Goal: Task Accomplishment & Management: Complete application form

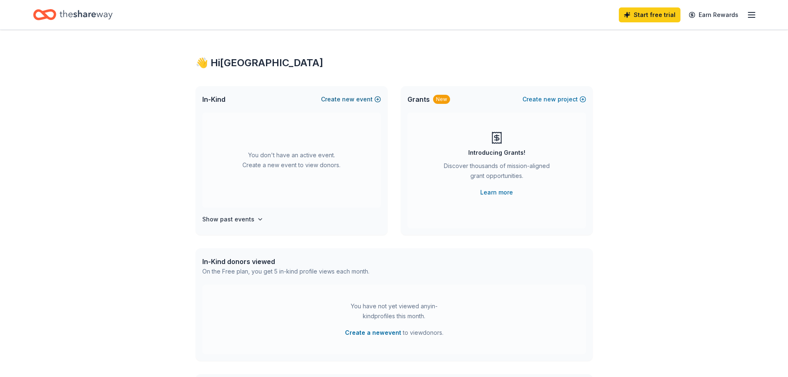
click at [379, 99] on button "Create new event" at bounding box center [351, 99] width 60 height 10
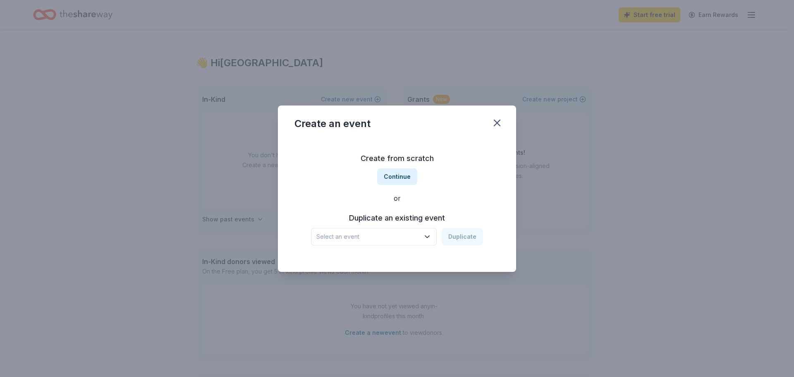
click at [388, 220] on h3 "Duplicate an existing event" at bounding box center [397, 217] width 172 height 13
click at [401, 236] on span "Select an event" at bounding box center [367, 237] width 103 height 10
click at [355, 265] on div "Feb 08, 2025 · TX" at bounding box center [359, 269] width 79 height 10
click at [467, 237] on button "Duplicate" at bounding box center [462, 236] width 41 height 17
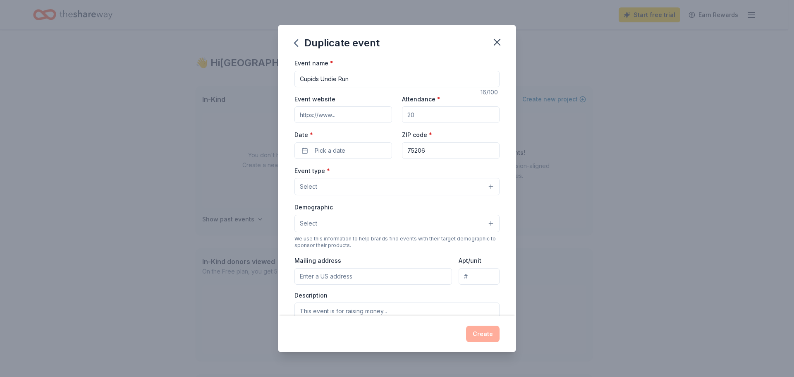
drag, startPoint x: 417, startPoint y: 117, endPoint x: 403, endPoint y: 116, distance: 14.2
click at [403, 116] on input "Attendance *" at bounding box center [451, 114] width 98 height 17
type input "120"
click at [372, 77] on input "Cupids Undie Run" at bounding box center [396, 79] width 205 height 17
click at [348, 119] on input "Event website" at bounding box center [343, 114] width 98 height 17
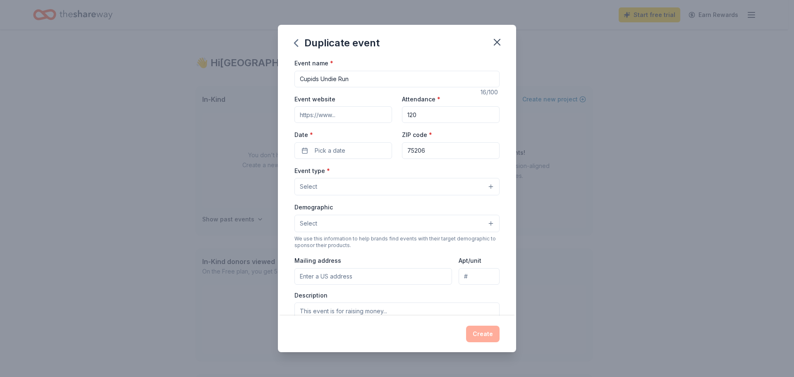
click at [338, 117] on input "Event website" at bounding box center [343, 114] width 98 height 17
click at [340, 115] on input "Event website" at bounding box center [343, 114] width 98 height 17
paste input "https://cupids.org/"
type input "https://cupids.org/"
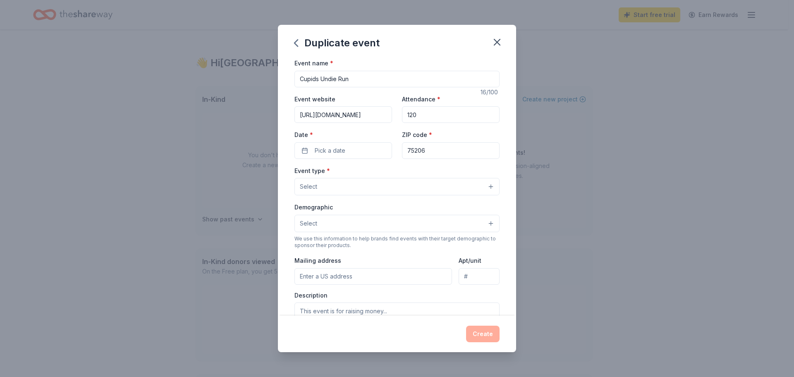
click at [393, 191] on button "Select" at bounding box center [396, 186] width 205 height 17
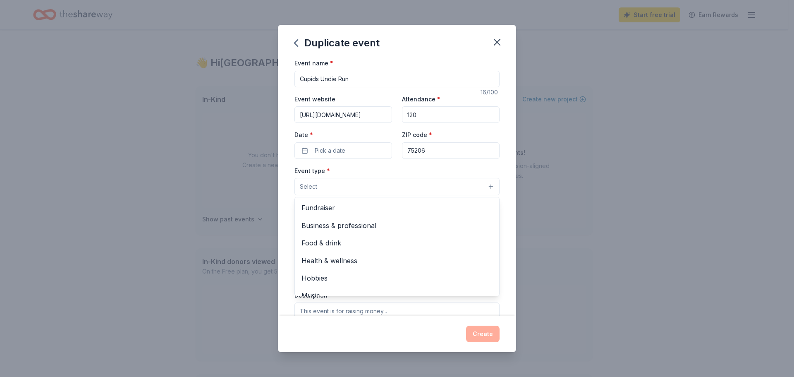
click at [360, 147] on div "Event name * Cupids Undie Run 16 /100 Event website https://cupids.org/ Attenda…" at bounding box center [396, 249] width 205 height 382
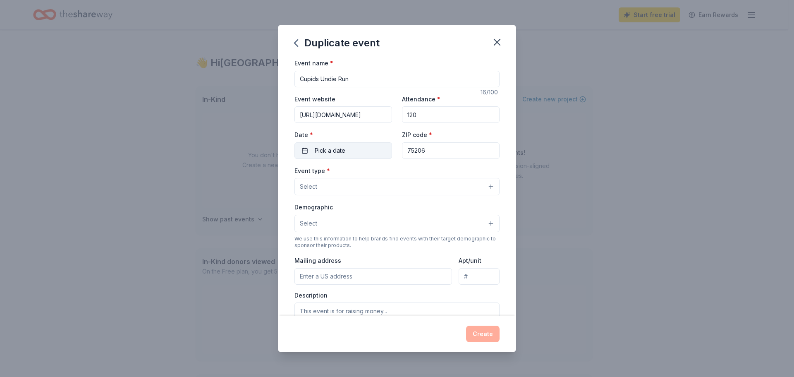
click at [349, 150] on button "Pick a date" at bounding box center [343, 150] width 98 height 17
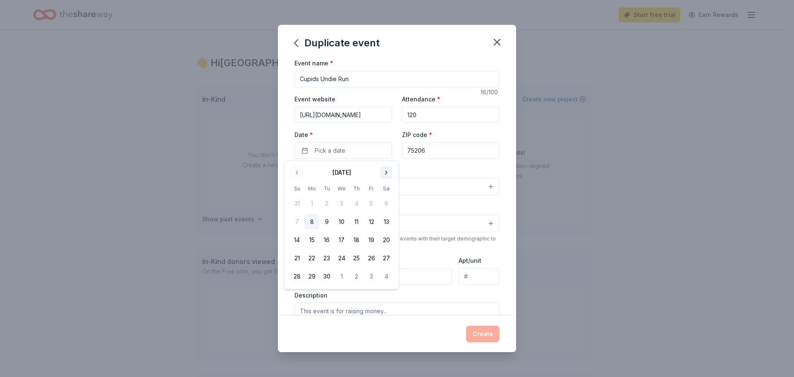
click at [389, 173] on button "Go to next month" at bounding box center [386, 173] width 12 height 12
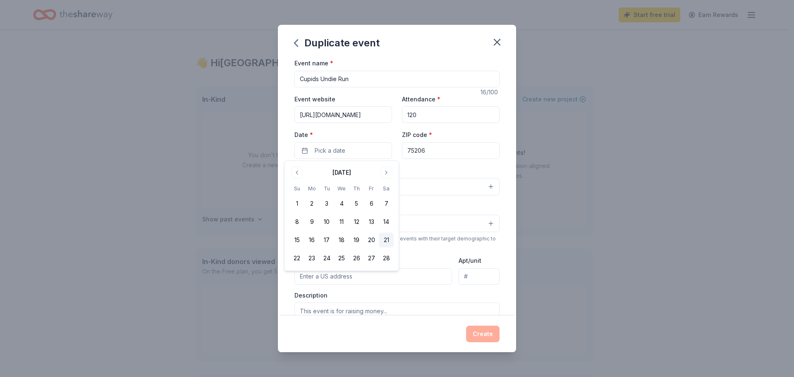
click at [388, 239] on button "21" at bounding box center [386, 239] width 15 height 15
click at [439, 150] on input "75206" at bounding box center [451, 150] width 98 height 17
click at [370, 186] on button "Select" at bounding box center [396, 186] width 205 height 17
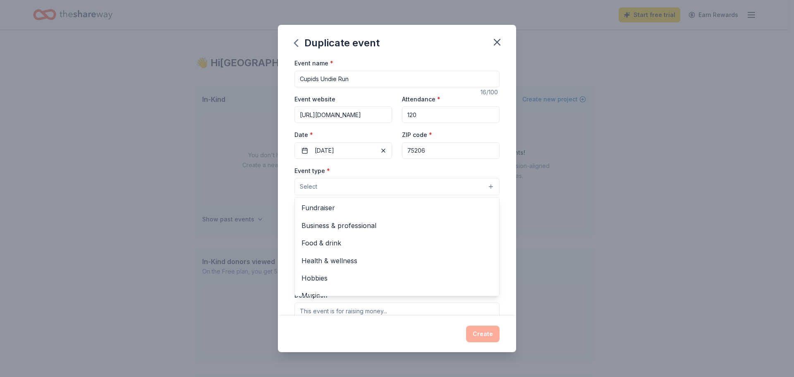
drag, startPoint x: 486, startPoint y: 226, endPoint x: 487, endPoint y: 251, distance: 24.8
click at [487, 251] on div "Fundraiser Business & professional Food & drink Health & wellness Hobbies Music…" at bounding box center [396, 246] width 205 height 99
click at [319, 209] on span "Fundraiser" at bounding box center [396, 207] width 191 height 11
click at [502, 141] on div "Event name * Cupids Undie Run 16 /100 Event website https://cupids.org/ Attenda…" at bounding box center [397, 187] width 238 height 258
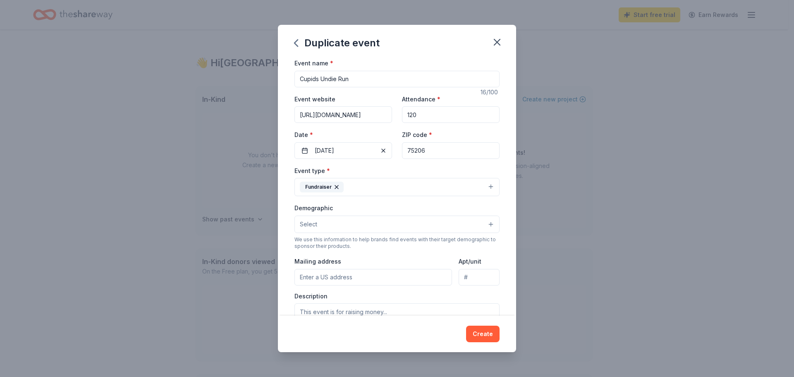
click at [484, 221] on button "Select" at bounding box center [396, 223] width 205 height 17
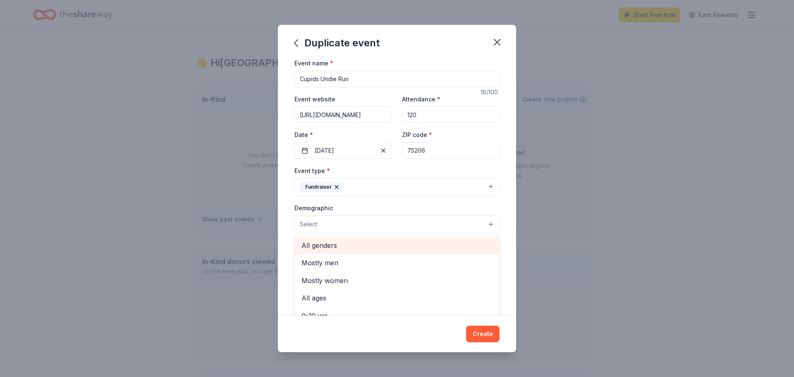
click at [316, 247] on span "All genders" at bounding box center [396, 245] width 191 height 11
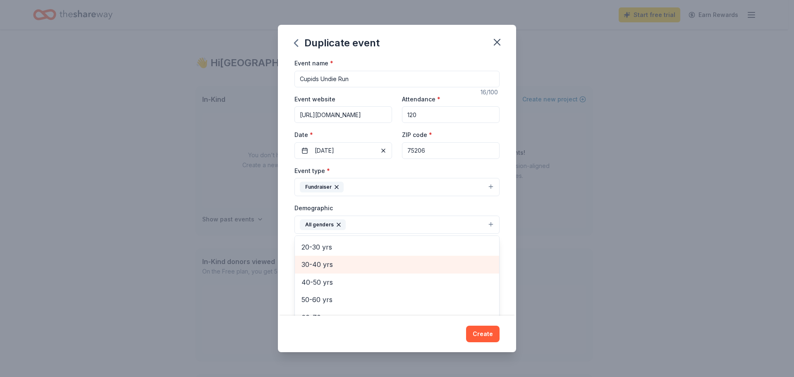
click at [325, 265] on span "30-40 yrs" at bounding box center [396, 264] width 191 height 11
click at [329, 265] on span "40-50 yrs" at bounding box center [396, 264] width 191 height 11
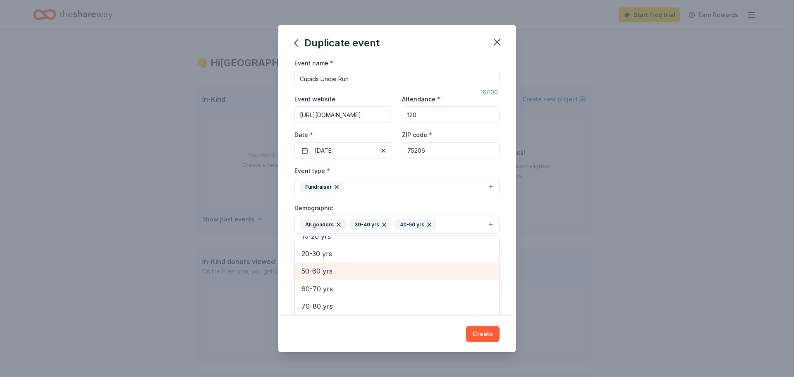
scroll to position [80, 0]
click at [503, 290] on div "Event name * Cupids Undie Run 16 /100 Event website https://cupids.org/ Attenda…" at bounding box center [397, 187] width 238 height 258
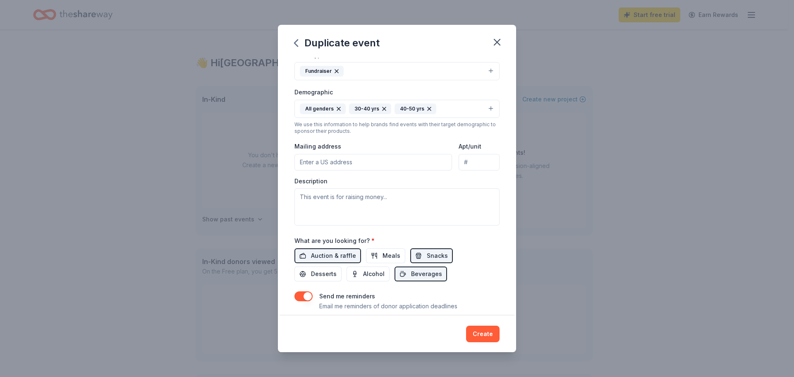
scroll to position [118, 0]
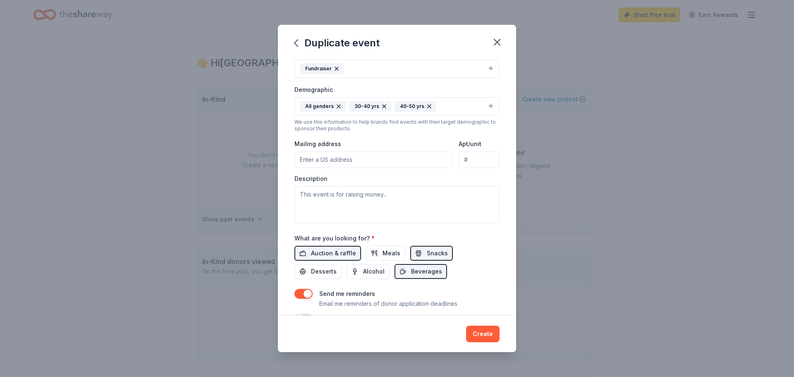
click at [357, 159] on input "Mailing address" at bounding box center [373, 159] width 158 height 17
type input "4800 Printers Way"
type input "2086"
click at [379, 195] on textarea at bounding box center [396, 204] width 205 height 37
click at [351, 197] on textarea at bounding box center [396, 204] width 205 height 37
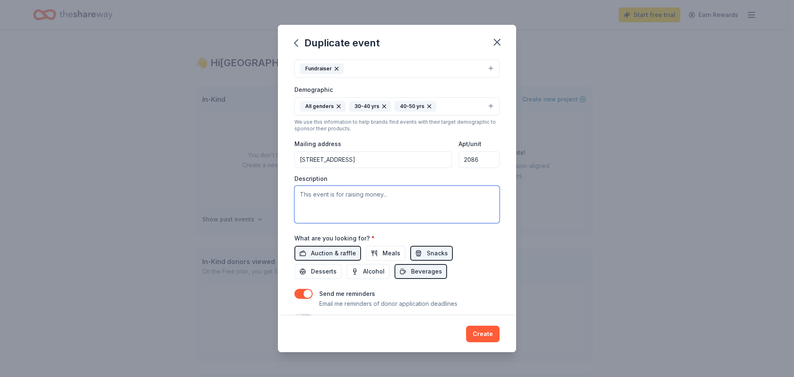
paste textarea "Hello, My name is Alexandra and I am the Event Director for Cupid’s Undie Run D…"
type textarea "Hello, My name is Alexandra and I am the Event Director for Cupid’s Undie Run D…"
click at [491, 245] on div "What are you looking for? * Auction & raffle Meals Snacks Desserts Alcohol Beve…" at bounding box center [396, 256] width 205 height 46
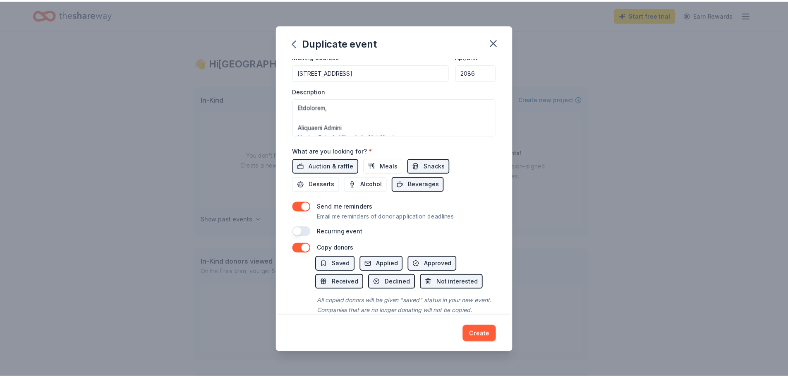
scroll to position [230, 0]
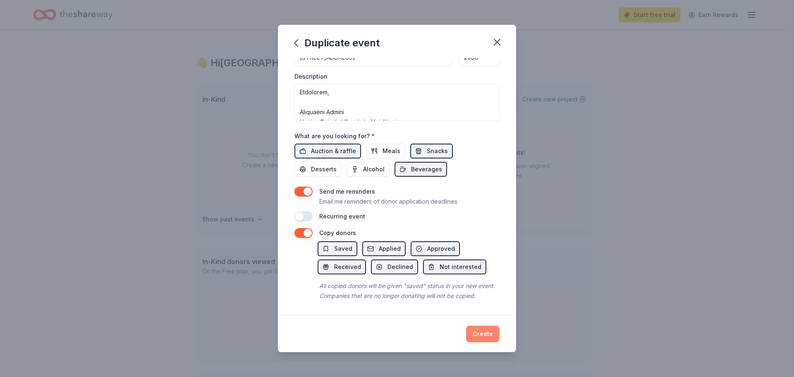
click at [483, 335] on button "Create" at bounding box center [482, 333] width 33 height 17
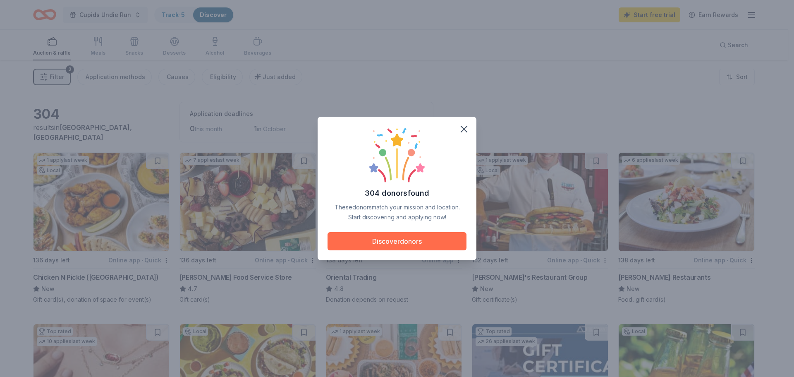
click at [422, 244] on button "Discover donors" at bounding box center [396, 241] width 139 height 18
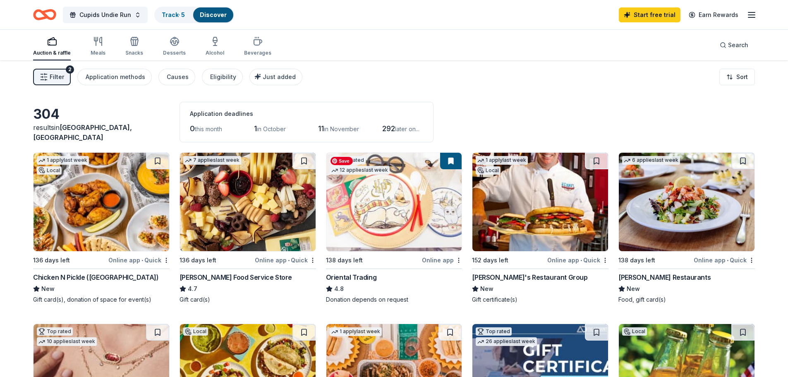
click at [410, 211] on img at bounding box center [394, 202] width 136 height 98
click at [504, 76] on div "Filter 2 Application methods Causes Eligibility Just added Sort" at bounding box center [394, 76] width 788 height 33
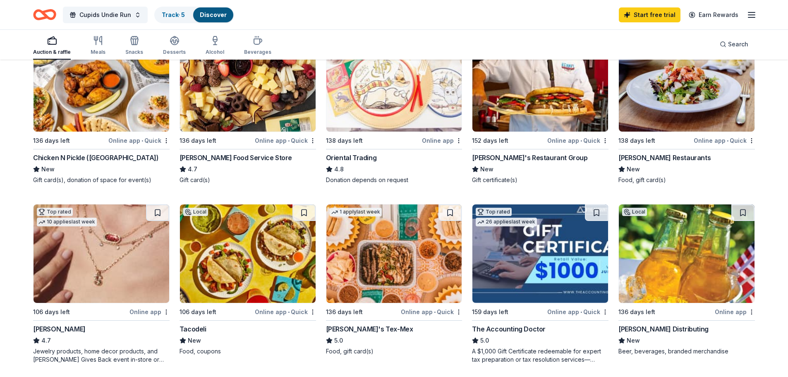
scroll to position [138, 0]
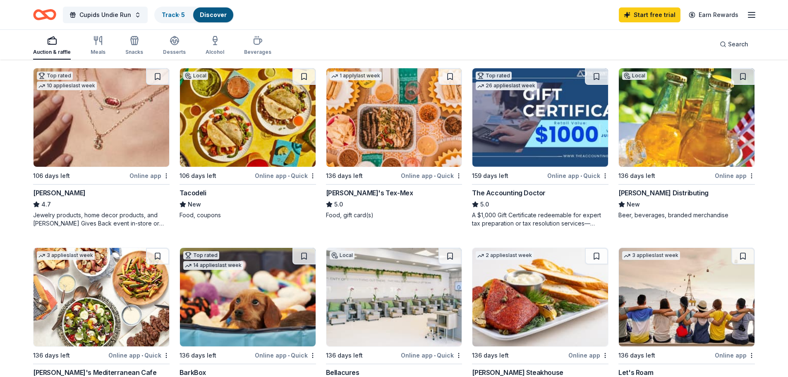
scroll to position [276, 0]
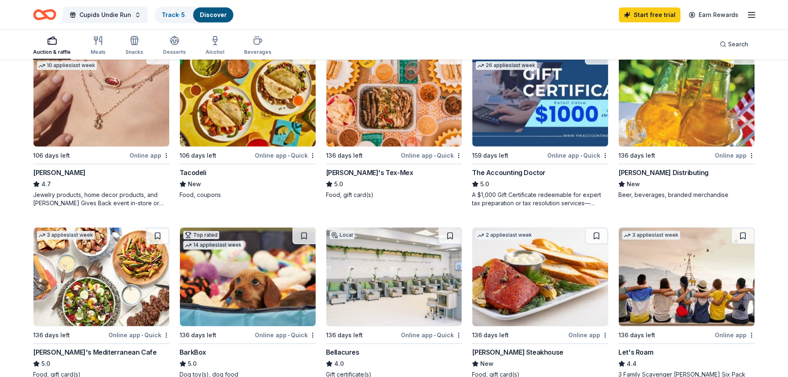
click at [768, 131] on div "304 results in Dallas, TX Application deadlines 0 this month 1 in October 11 in…" at bounding box center [394, 351] width 788 height 1133
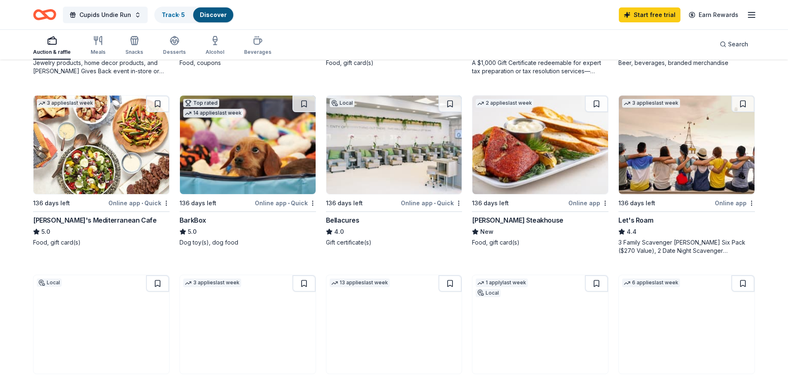
scroll to position [413, 0]
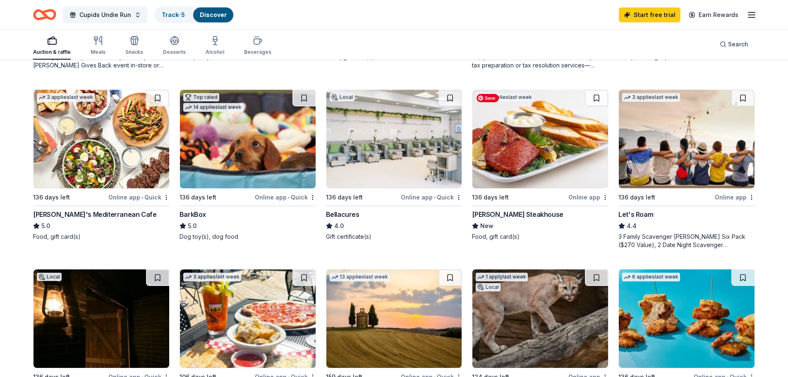
click at [563, 153] on img at bounding box center [540, 139] width 136 height 98
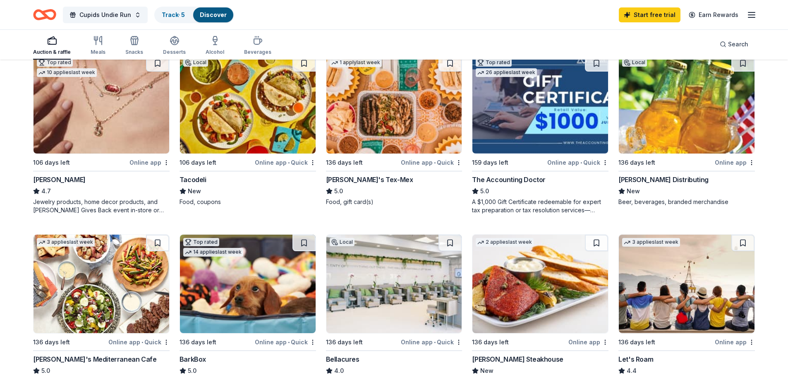
scroll to position [265, 0]
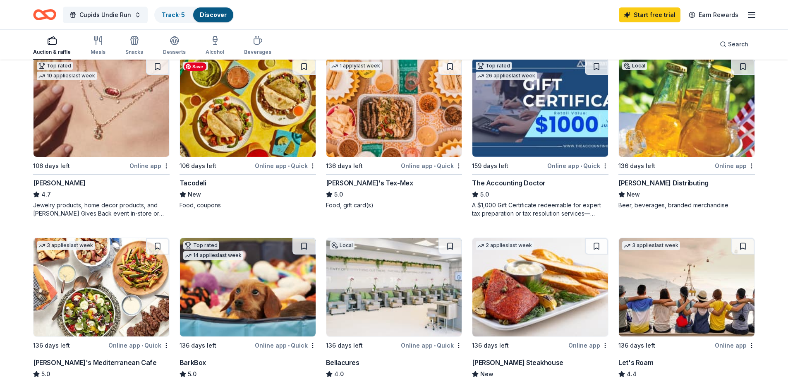
click at [246, 131] on img at bounding box center [248, 107] width 136 height 98
click at [409, 120] on img at bounding box center [394, 107] width 136 height 98
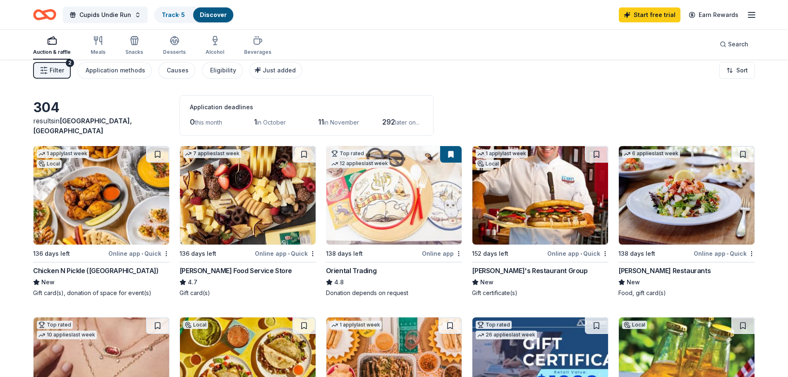
scroll to position [0, 0]
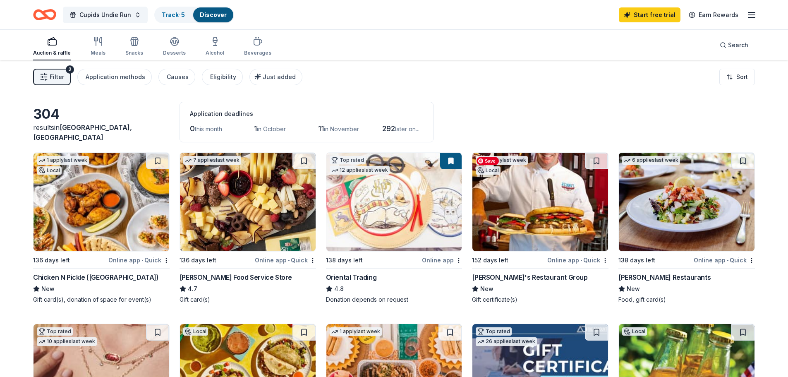
click at [557, 190] on img at bounding box center [540, 202] width 136 height 98
click at [523, 111] on div "304 results in Dallas, TX Application deadlines 0 this month 1 in October 11 in…" at bounding box center [393, 122] width 721 height 41
click at [92, 46] on div "button" at bounding box center [98, 41] width 15 height 10
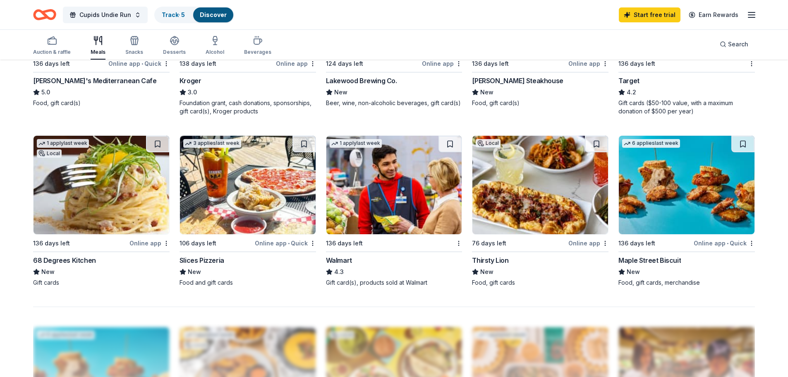
scroll to position [551, 0]
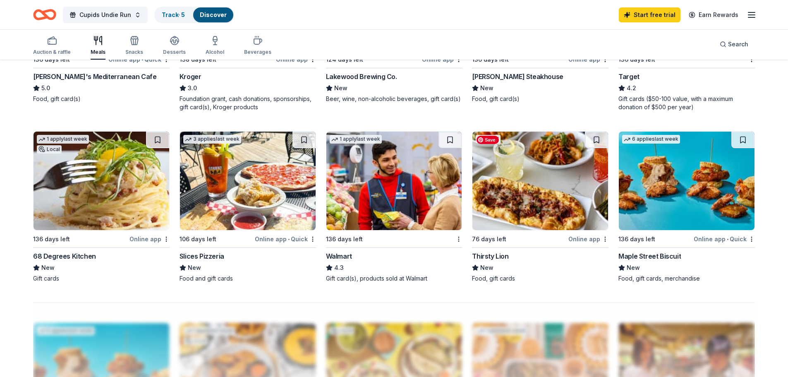
click at [554, 182] on img at bounding box center [540, 180] width 136 height 98
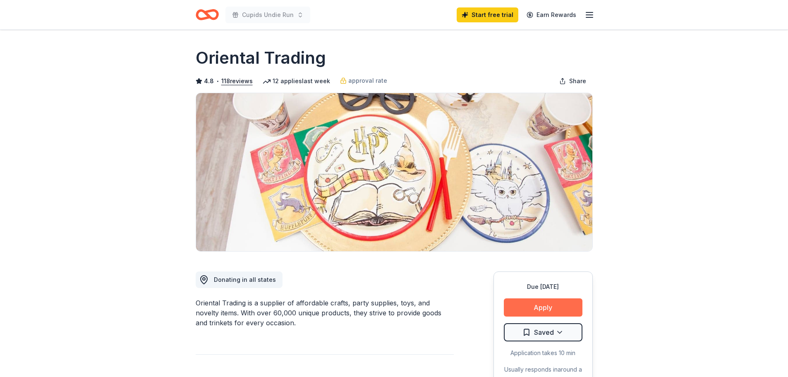
click at [544, 307] on button "Apply" at bounding box center [543, 307] width 79 height 18
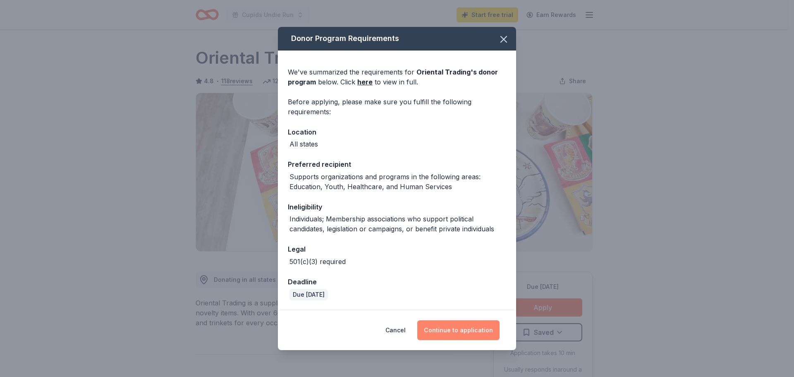
click at [474, 333] on button "Continue to application" at bounding box center [458, 330] width 82 height 20
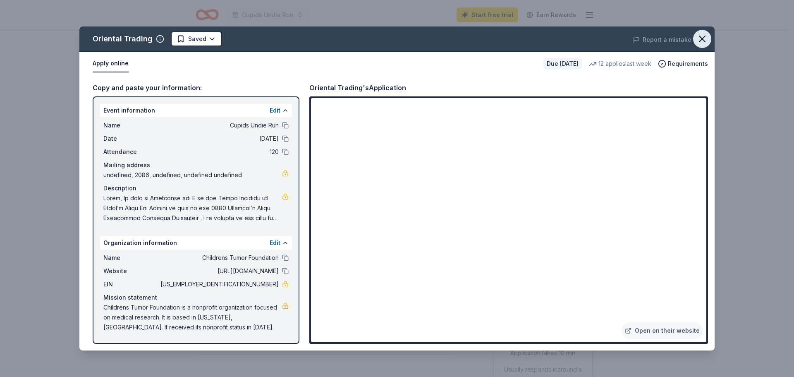
click at [703, 37] on icon "button" at bounding box center [702, 39] width 6 height 6
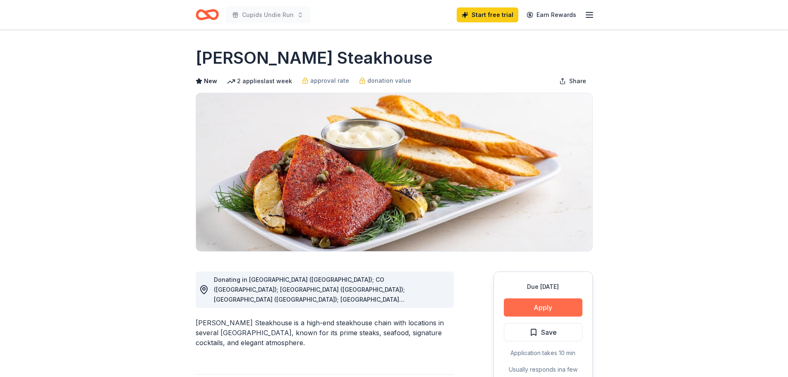
click at [537, 306] on button "Apply" at bounding box center [543, 307] width 79 height 18
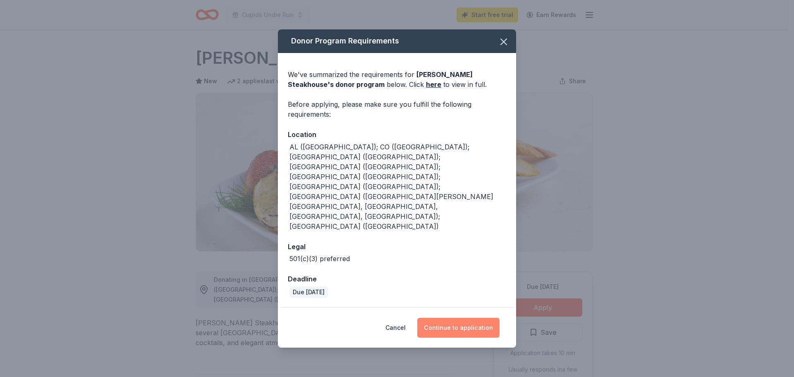
click at [490, 318] on button "Continue to application" at bounding box center [458, 328] width 82 height 20
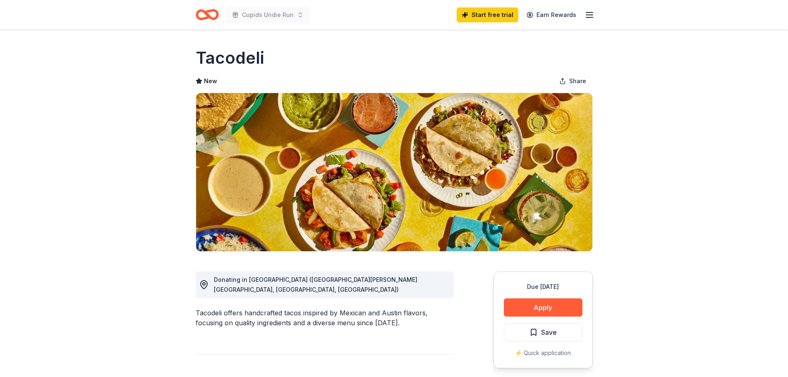
scroll to position [138, 0]
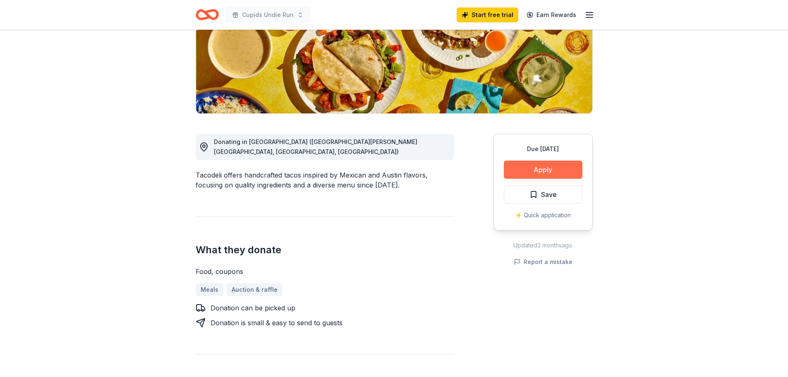
click at [547, 168] on button "Apply" at bounding box center [543, 169] width 79 height 18
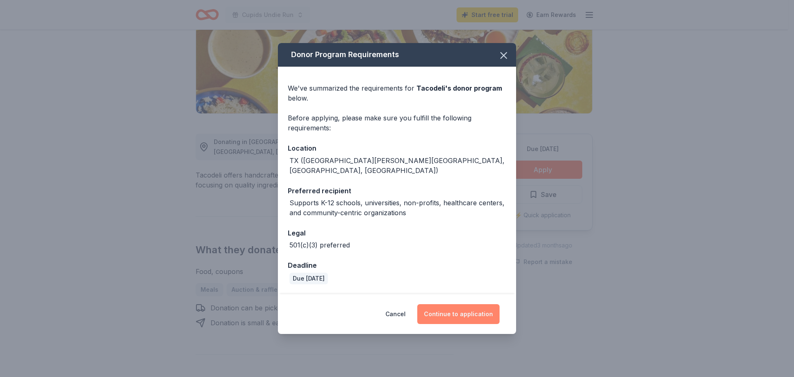
click at [465, 309] on button "Continue to application" at bounding box center [458, 314] width 82 height 20
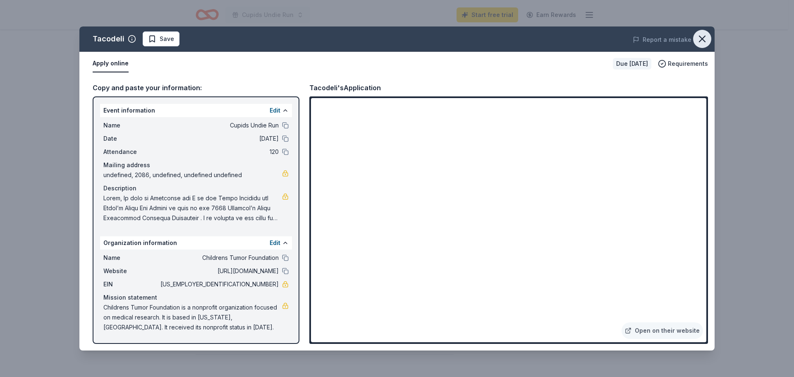
click at [705, 38] on button "button" at bounding box center [702, 39] width 18 height 18
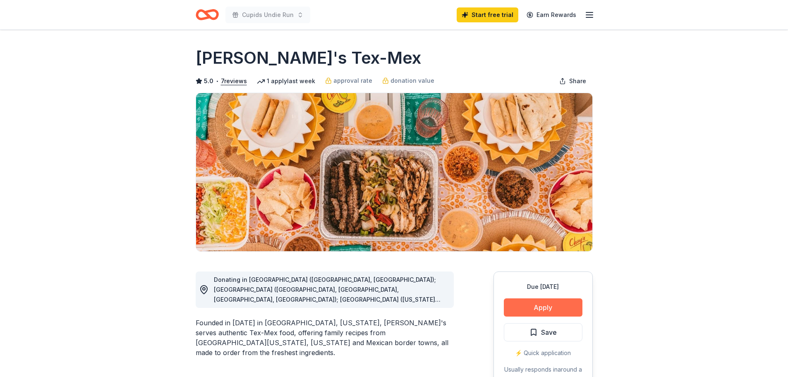
click at [547, 310] on button "Apply" at bounding box center [543, 307] width 79 height 18
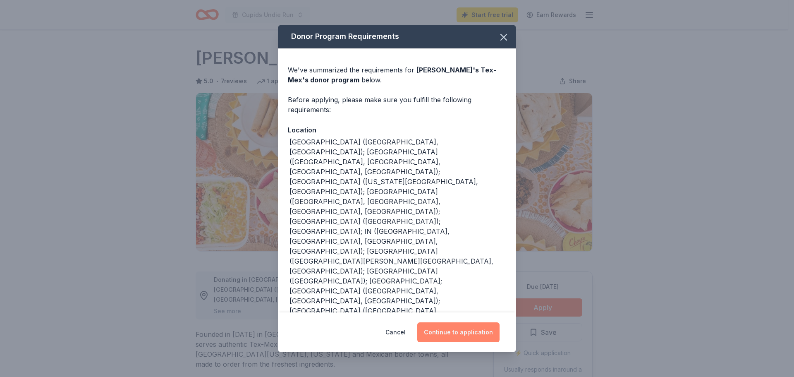
click at [475, 322] on button "Continue to application" at bounding box center [458, 332] width 82 height 20
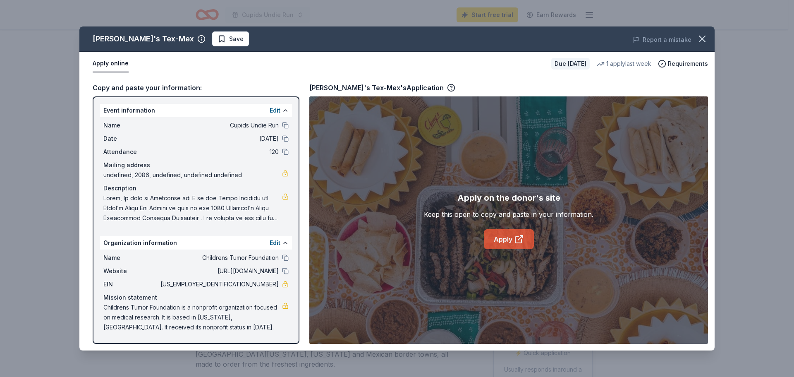
click at [504, 243] on link "Apply" at bounding box center [509, 239] width 50 height 20
